Goal: Find specific page/section: Find specific page/section

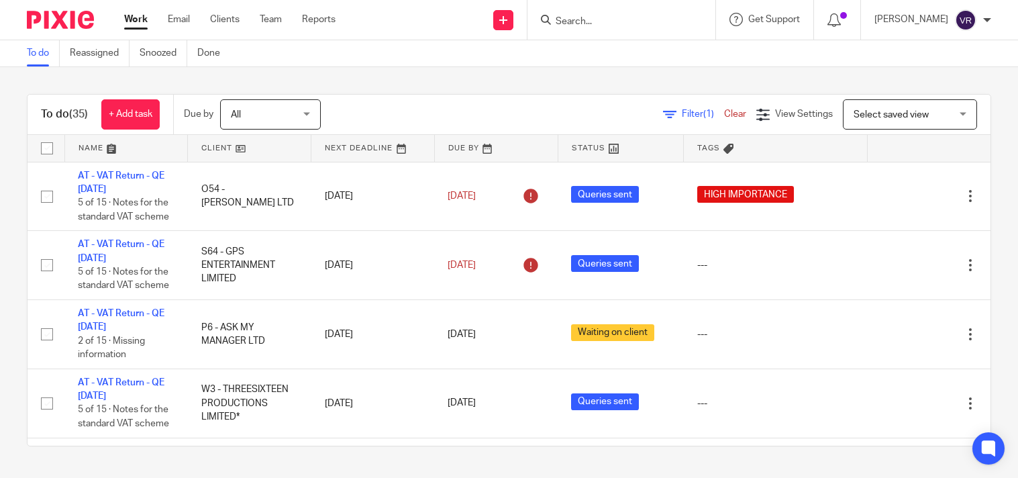
click at [601, 23] on input "Search" at bounding box center [614, 22] width 121 height 12
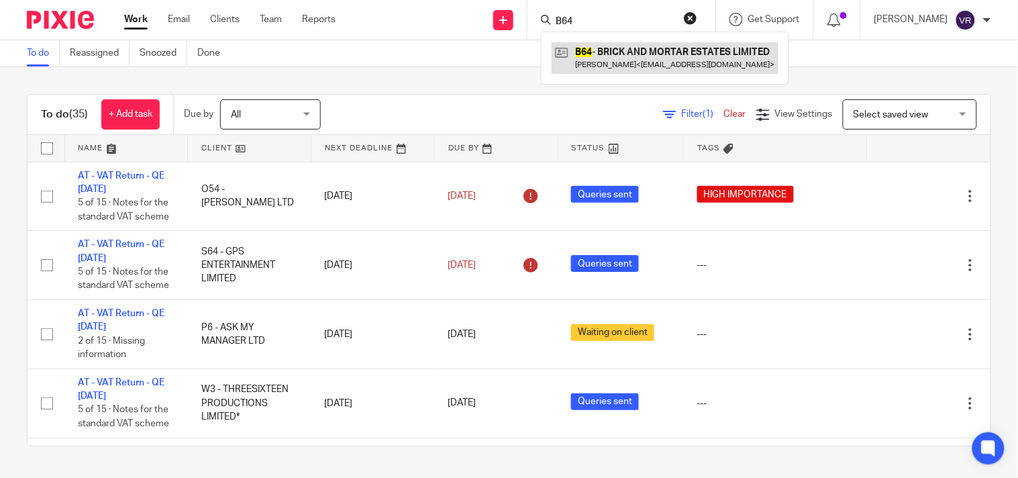
type input "B64"
click at [628, 48] on link at bounding box center [665, 57] width 227 height 31
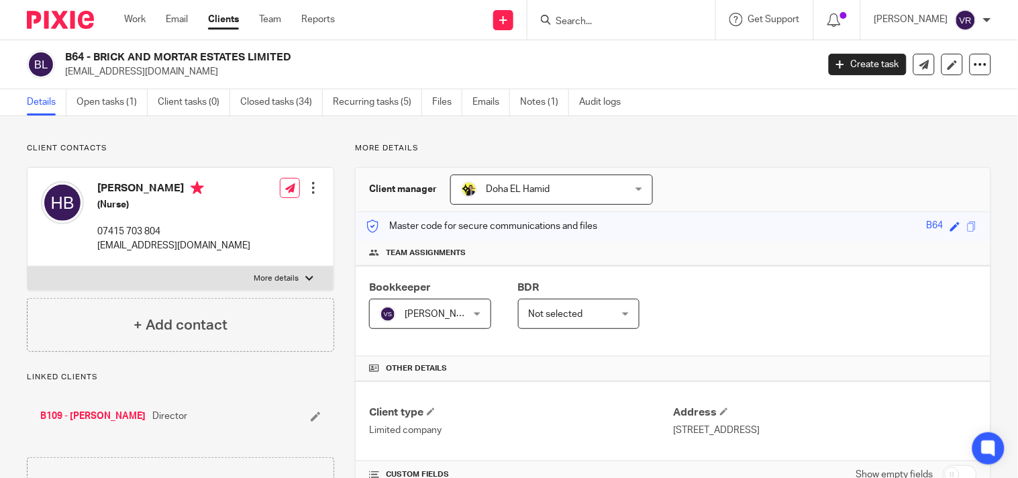
click at [38, 103] on link "Details" at bounding box center [47, 102] width 40 height 26
click at [135, 11] on div "Work Email Clients Team Reports Work Email Clients Team Reports Settings" at bounding box center [233, 20] width 244 height 40
click at [135, 15] on link "Work" at bounding box center [134, 19] width 21 height 13
